Goal: Task Accomplishment & Management: Manage account settings

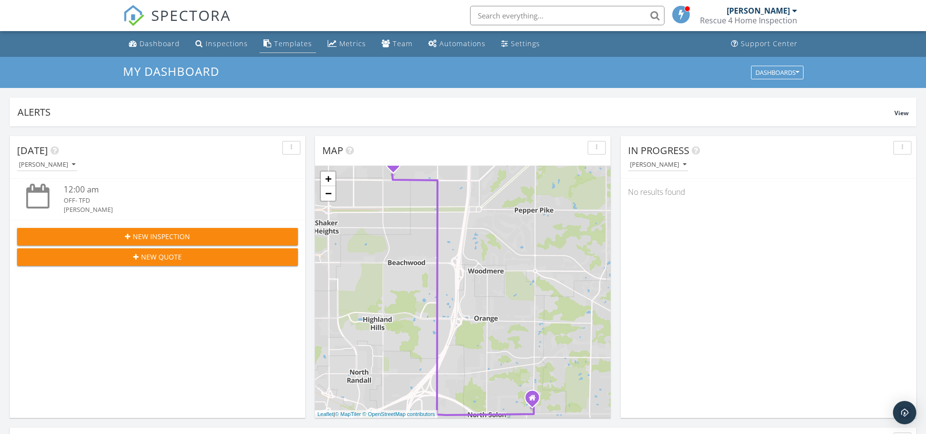
click at [301, 43] on div "Templates" at bounding box center [293, 43] width 38 height 9
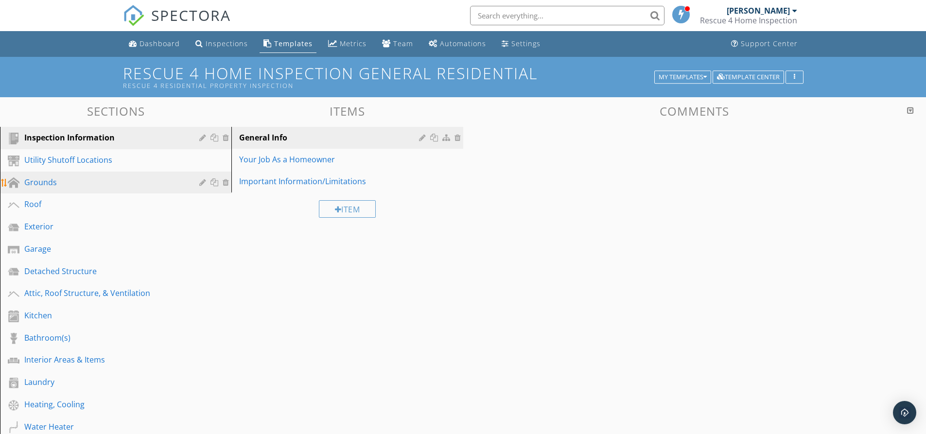
click at [83, 182] on div "Grounds" at bounding box center [104, 182] width 161 height 12
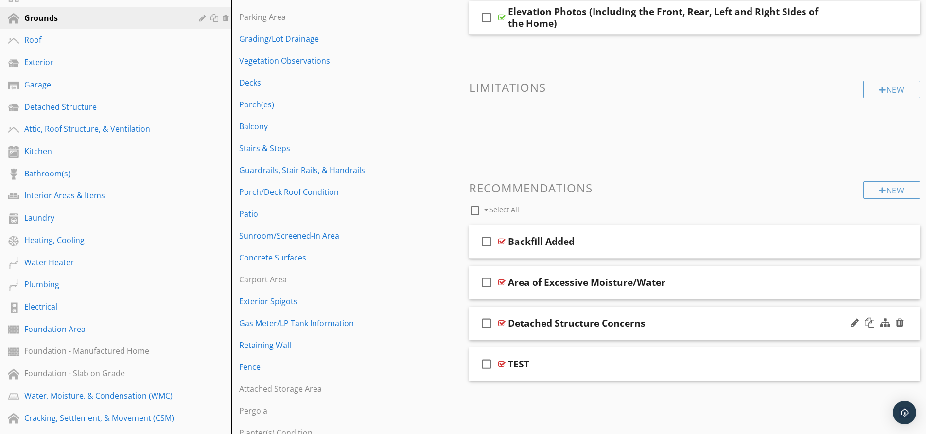
scroll to position [194, 0]
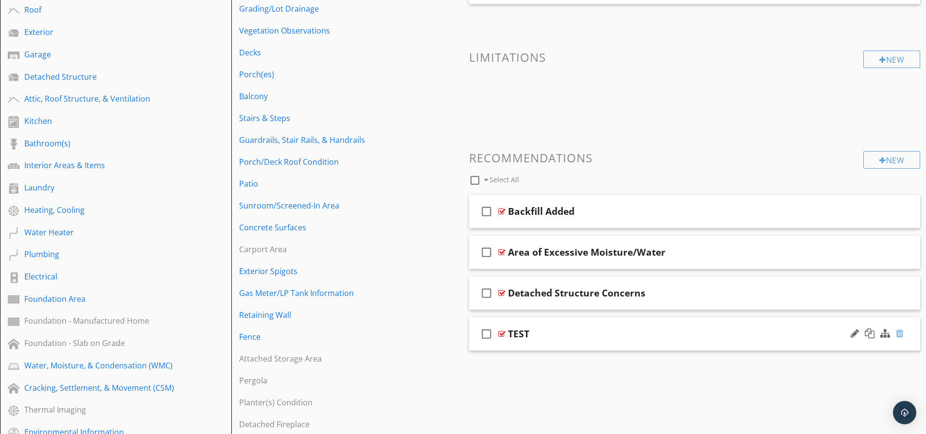
click at [900, 333] on div at bounding box center [900, 334] width 8 height 10
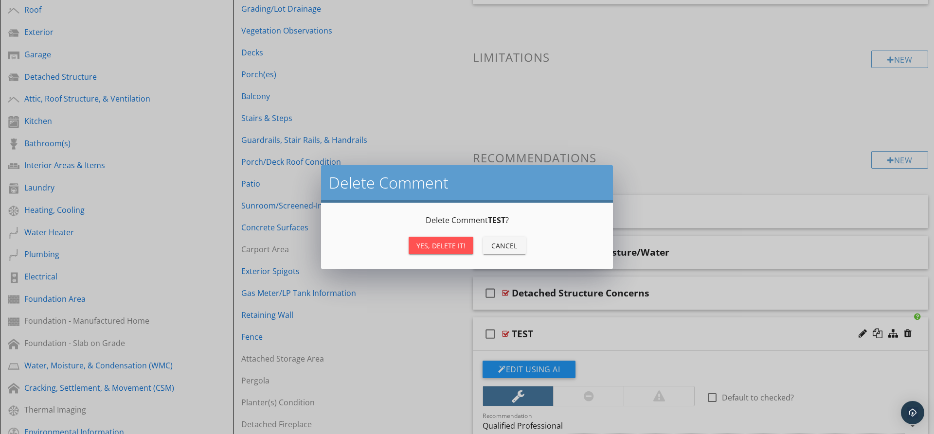
click at [439, 242] on div "Yes, Delete it!" at bounding box center [440, 246] width 49 height 10
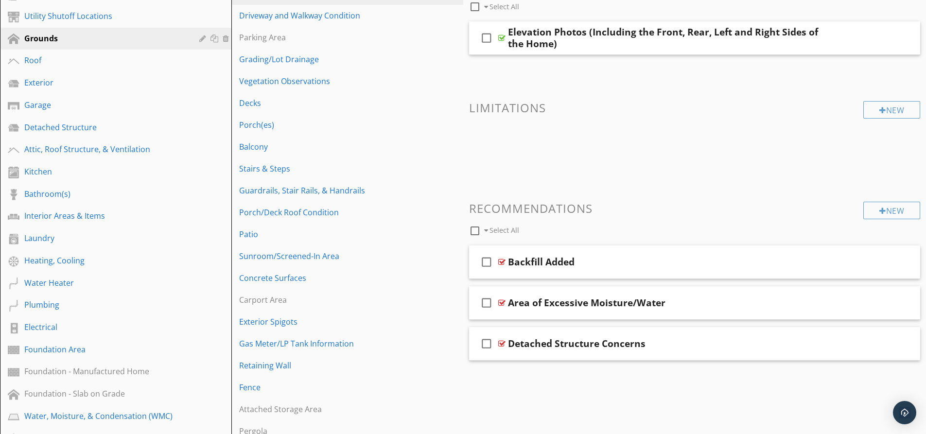
scroll to position [0, 0]
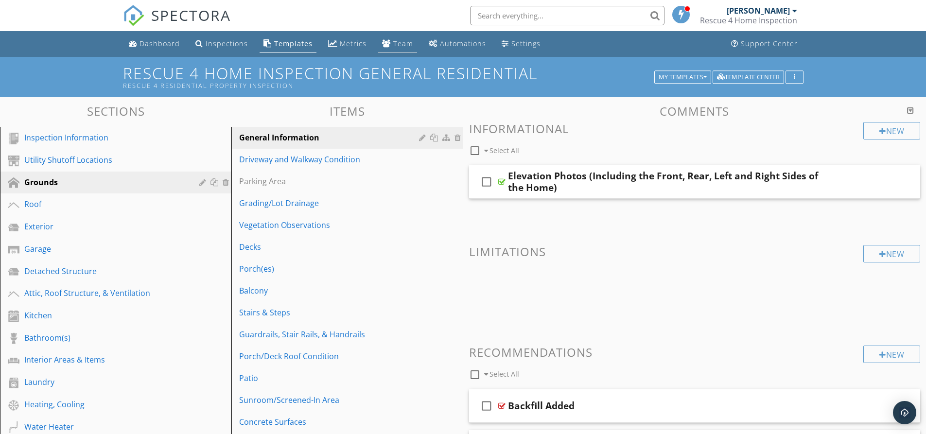
click at [397, 48] on div "Team" at bounding box center [403, 43] width 20 height 9
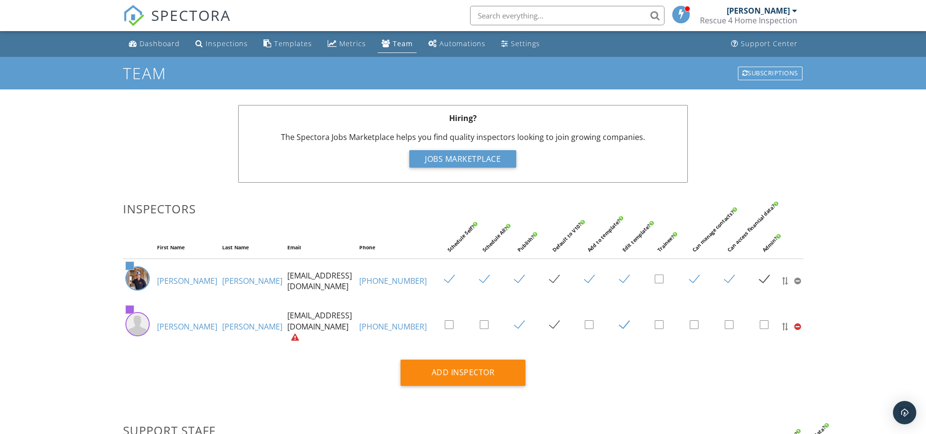
click at [620, 324] on label at bounding box center [628, 325] width 17 height 12
checkbox input "false"
click at [161, 43] on div "Dashboard" at bounding box center [160, 43] width 40 height 9
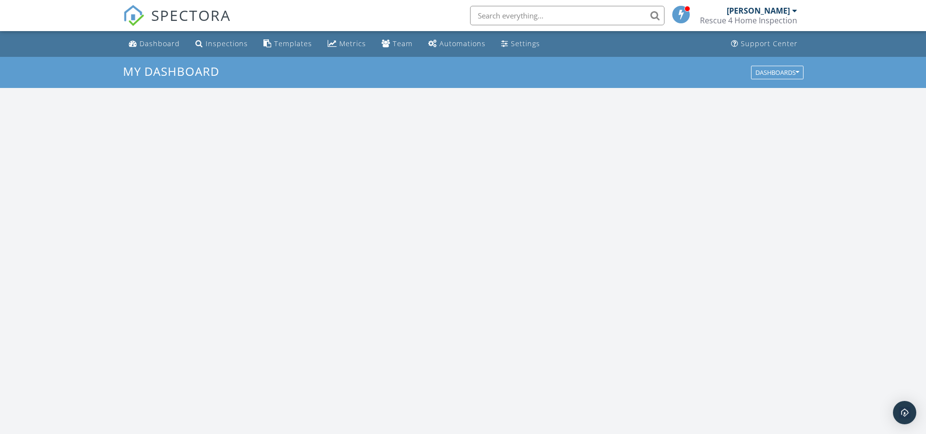
scroll to position [900, 941]
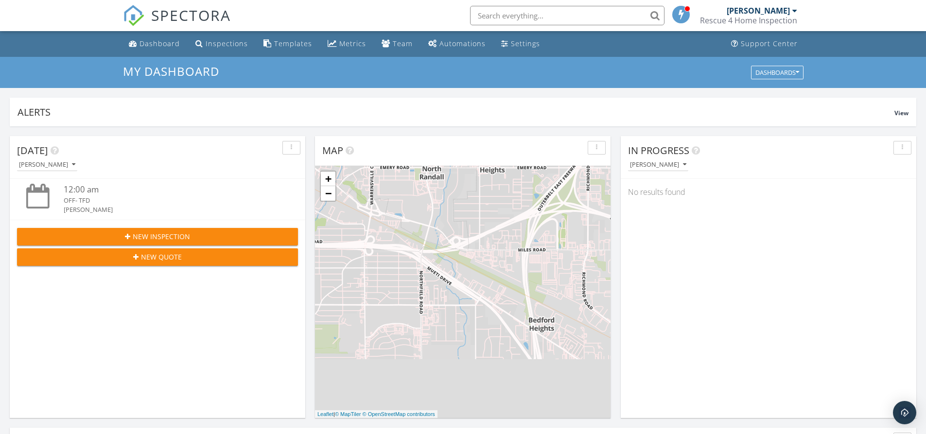
click at [793, 11] on div at bounding box center [795, 11] width 5 height 8
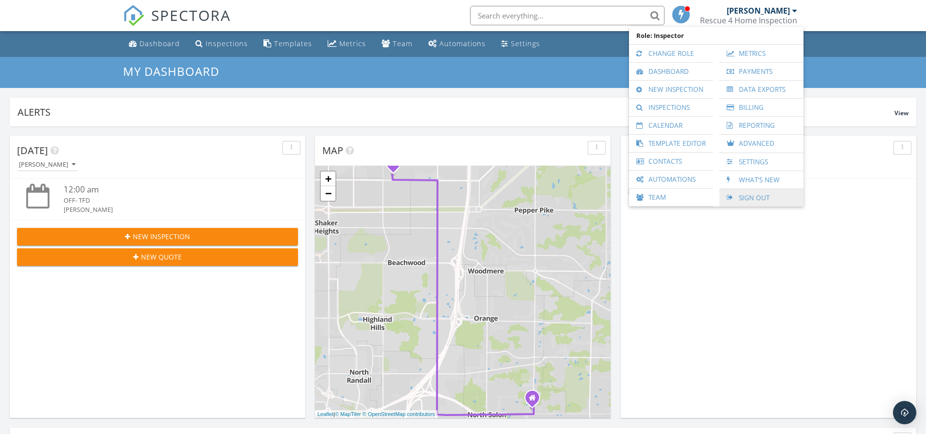
click at [748, 197] on link "Sign Out" at bounding box center [761, 198] width 74 height 18
